Goal: Check status

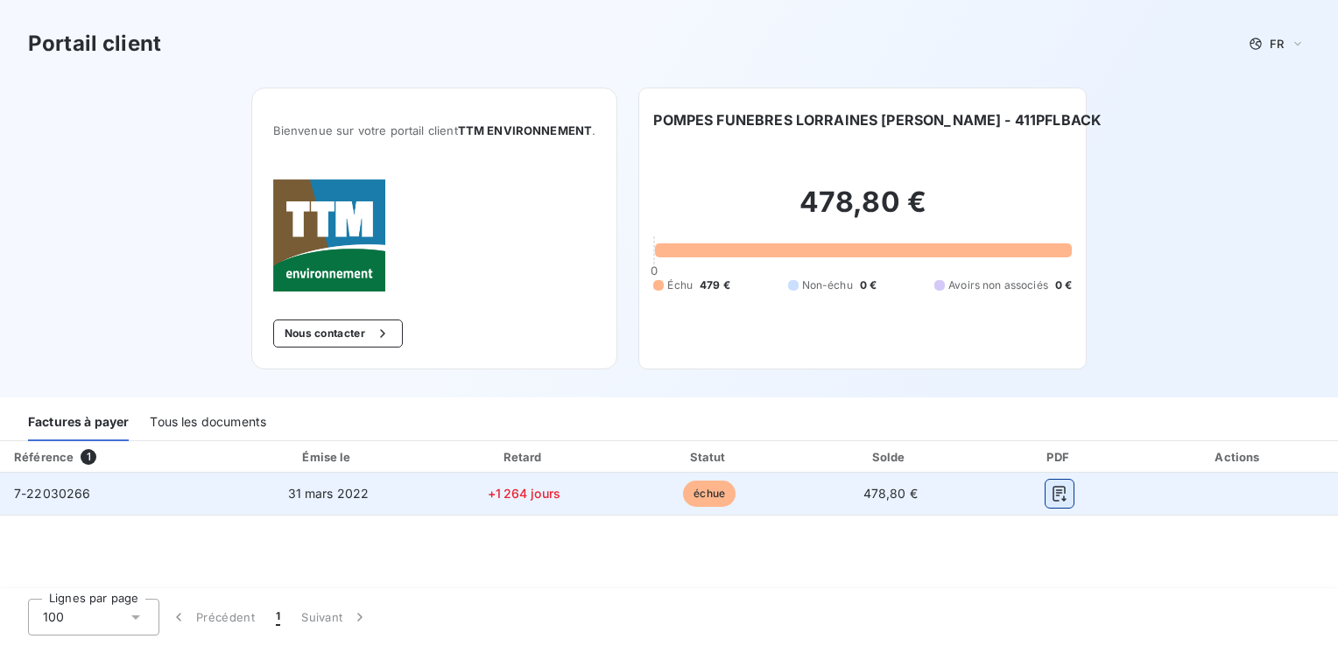
click at [1057, 490] on icon "button" at bounding box center [1059, 494] width 18 height 18
